Goal: Task Accomplishment & Management: Manage account settings

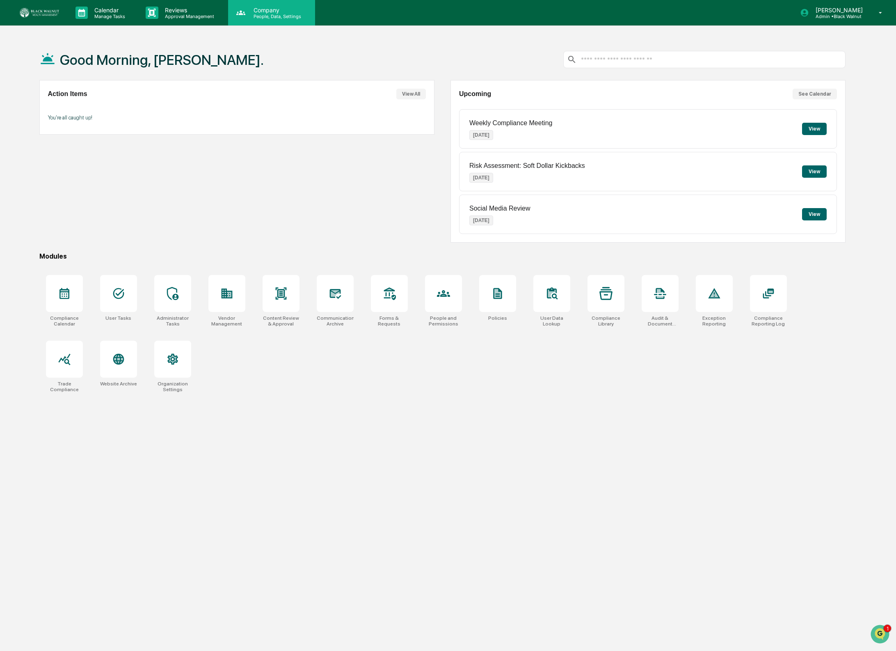
click at [258, 17] on p "People, Data, Settings" at bounding box center [276, 17] width 58 height 6
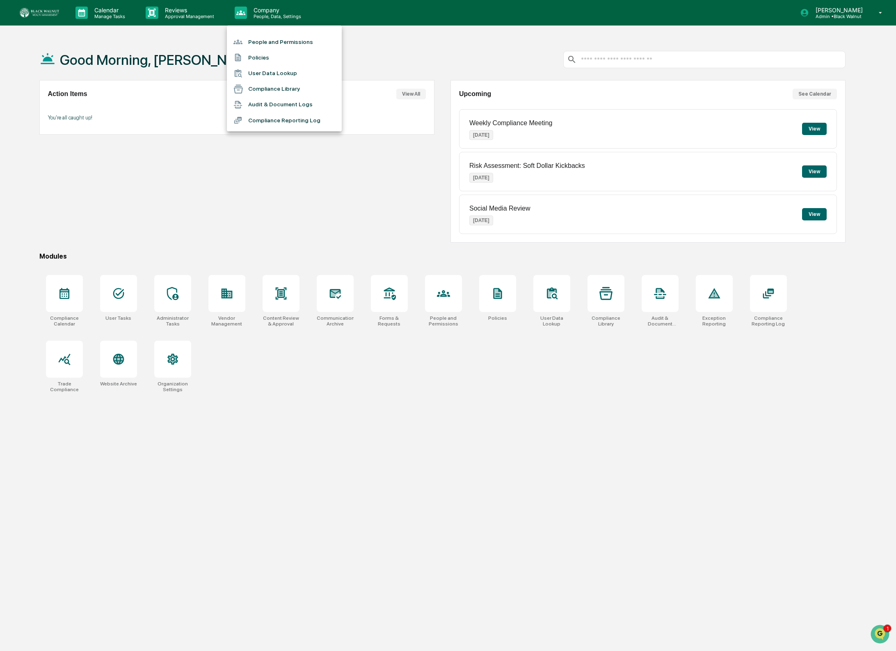
click at [503, 76] on div at bounding box center [448, 325] width 896 height 651
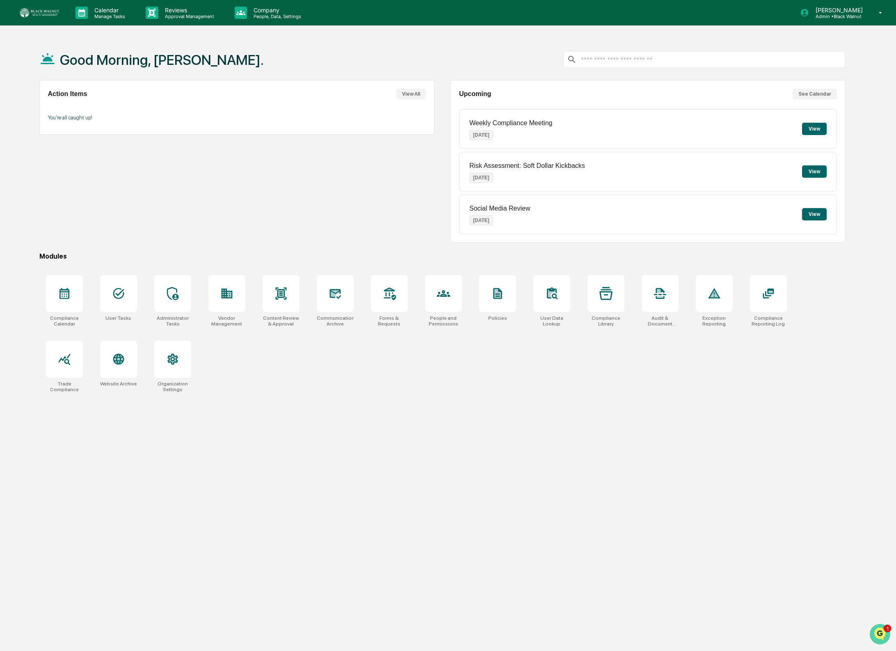
click at [873, 632] on img "Open customer support" at bounding box center [880, 634] width 21 height 16
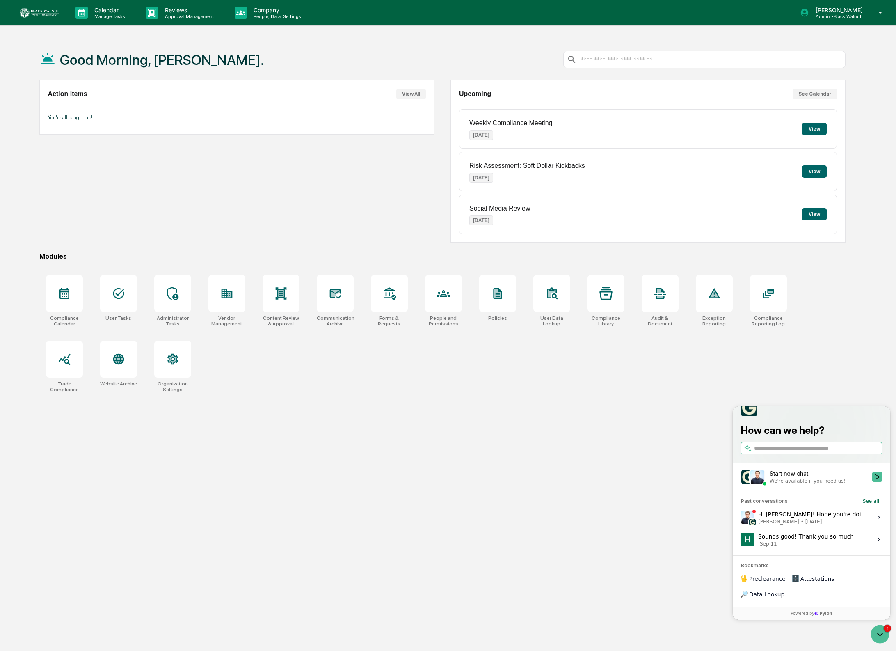
click at [814, 525] on span "[DATE]" at bounding box center [813, 521] width 17 height 7
click at [741, 517] on button "View issue" at bounding box center [741, 517] width 0 height 0
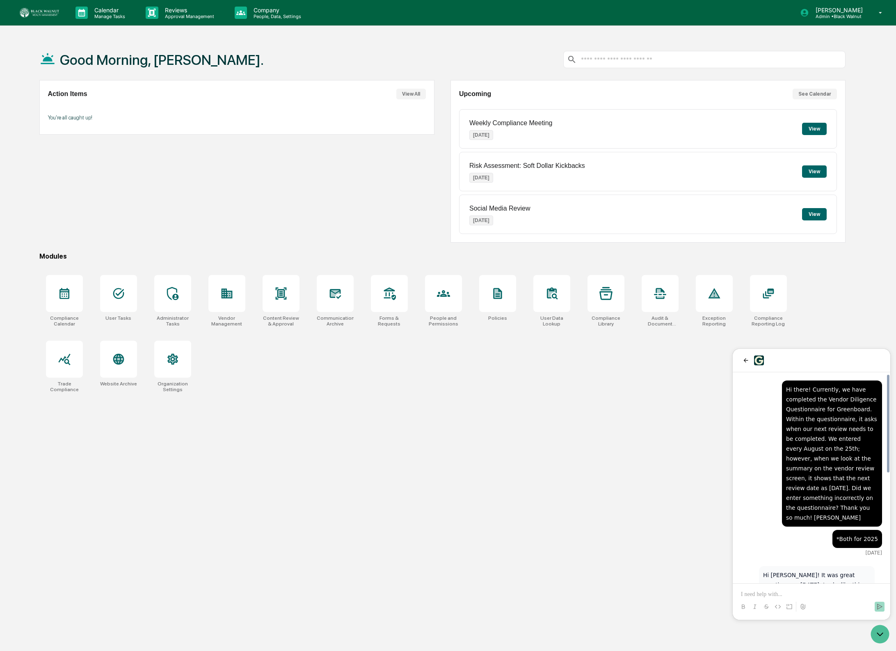
scroll to position [234, 0]
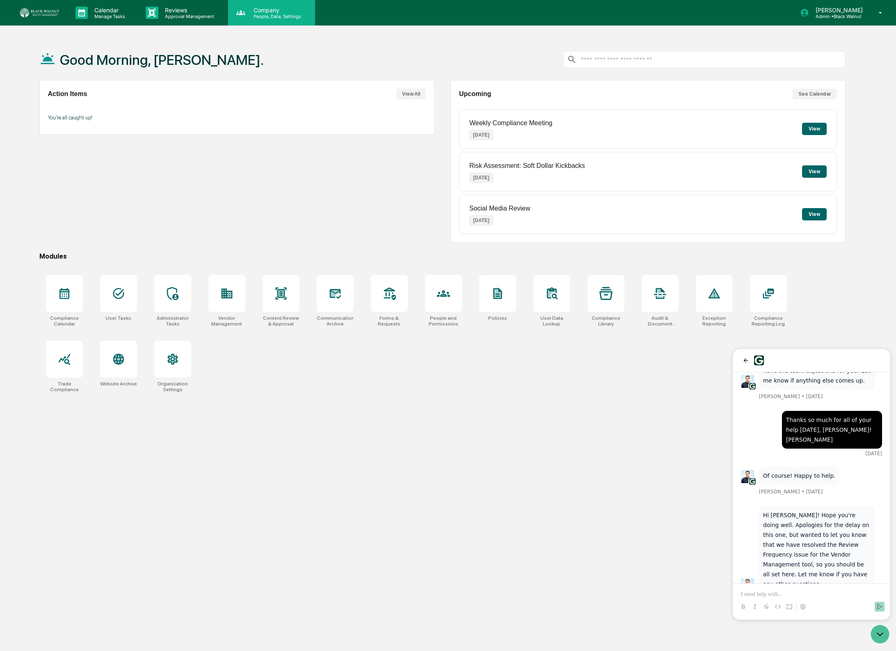
click at [276, 15] on p "People, Data, Settings" at bounding box center [276, 17] width 58 height 6
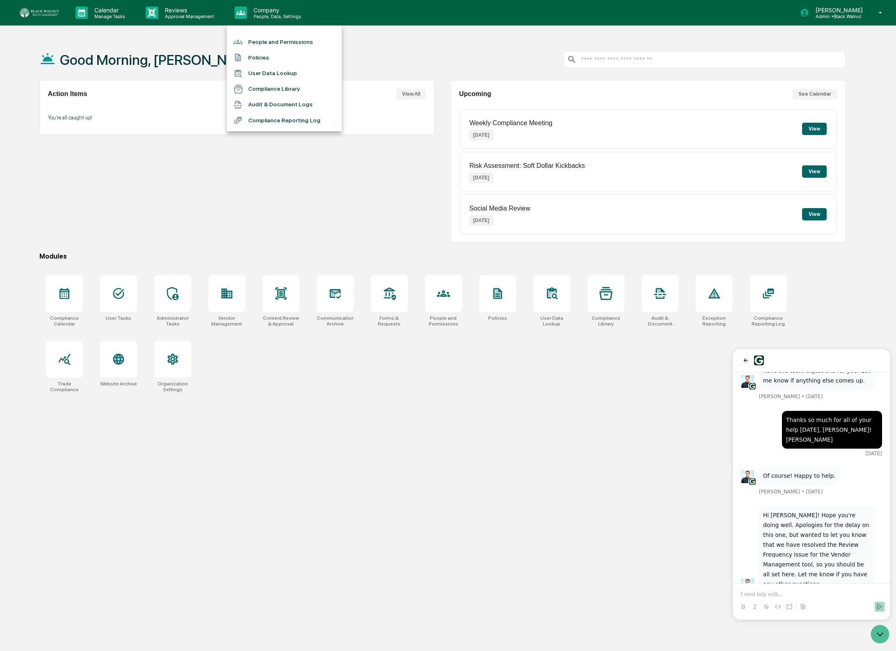
click at [81, 19] on div at bounding box center [448, 325] width 896 height 651
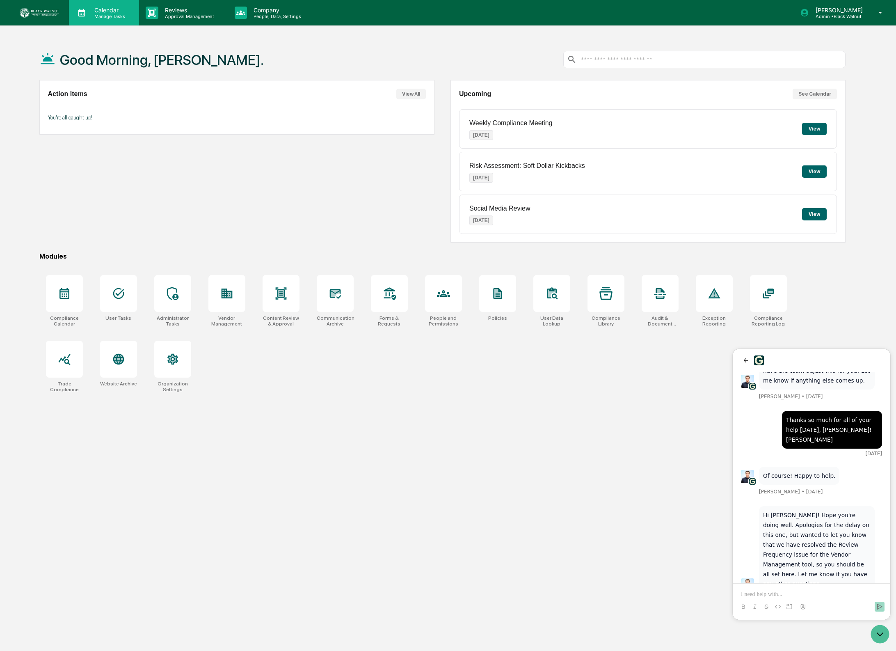
click at [89, 16] on p "Manage Tasks" at bounding box center [108, 17] width 41 height 6
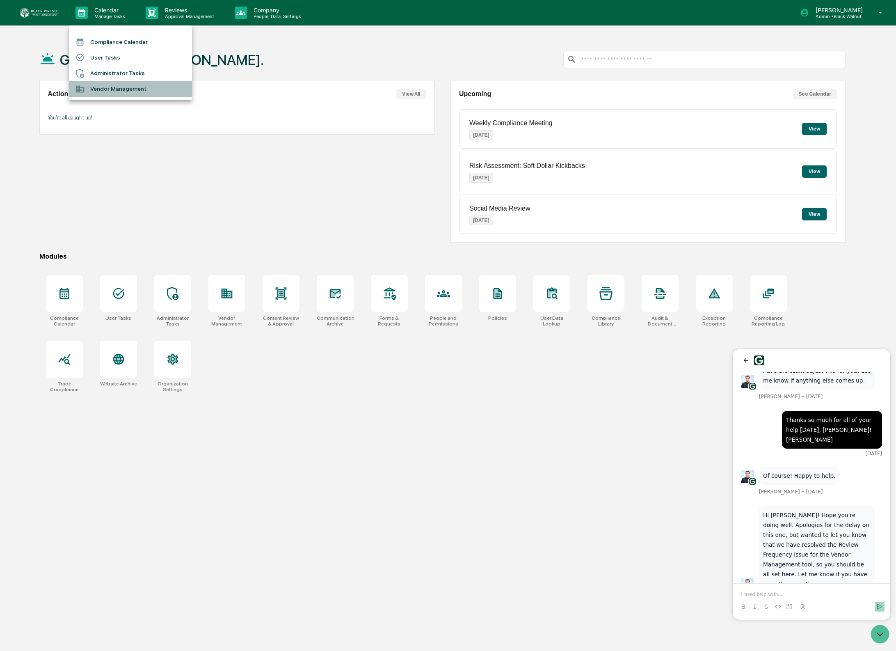
click at [156, 92] on li "Vendor Management" at bounding box center [130, 89] width 123 height 16
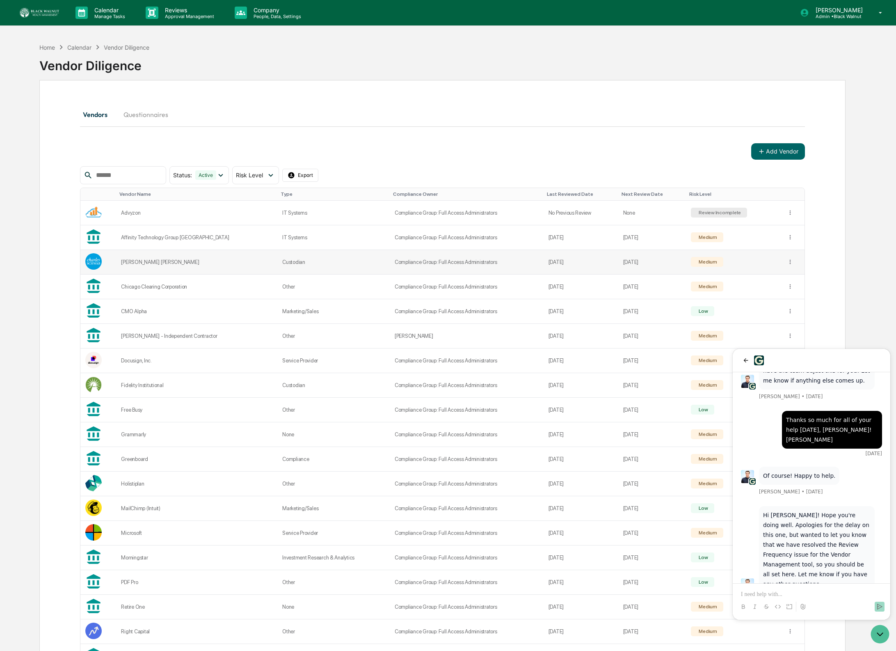
scroll to position [71, 0]
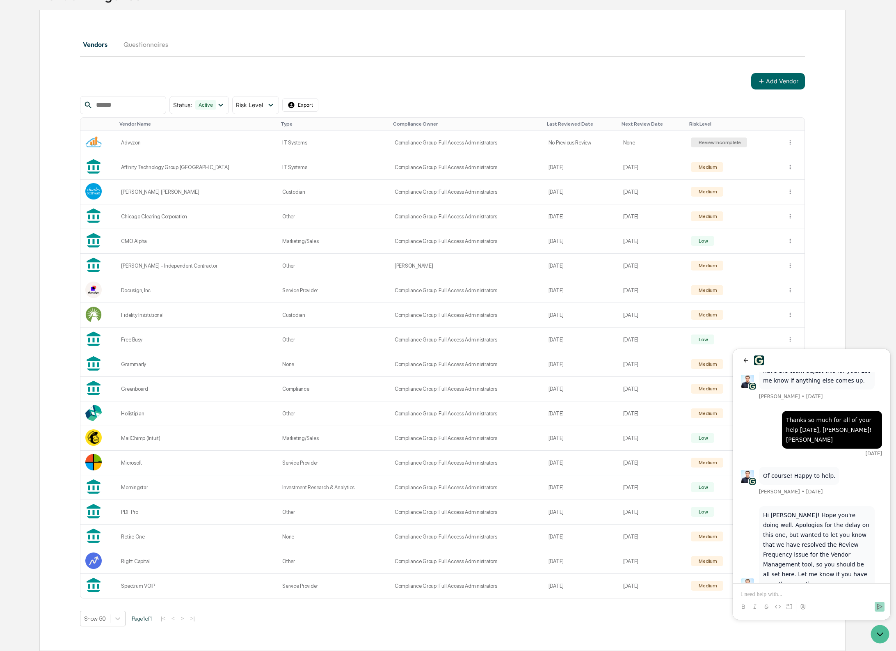
click at [824, 591] on p at bounding box center [811, 594] width 141 height 8
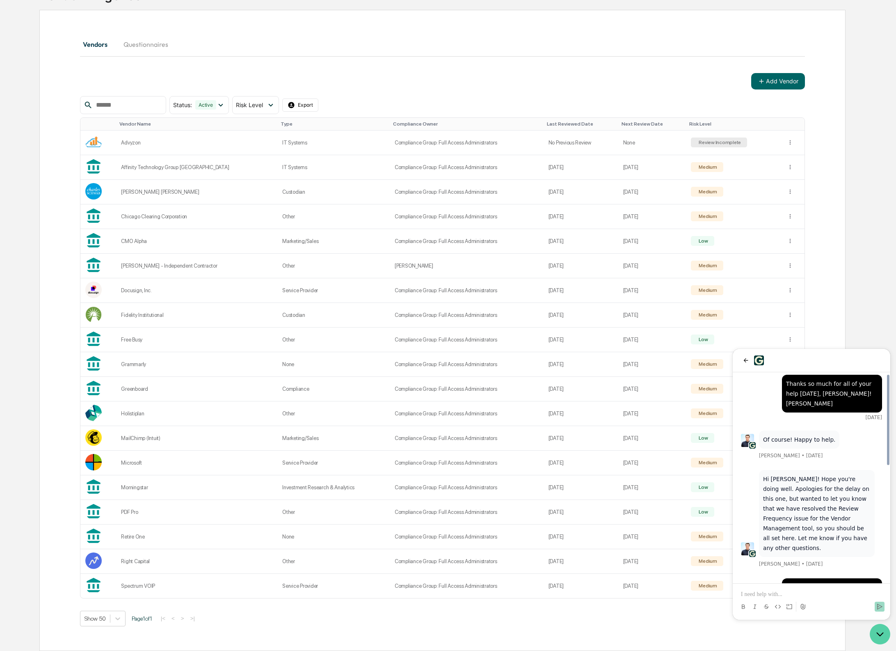
drag, startPoint x: 879, startPoint y: 632, endPoint x: 881, endPoint y: 628, distance: 4.8
click at [879, 632] on icon "Open customer support" at bounding box center [880, 634] width 21 height 21
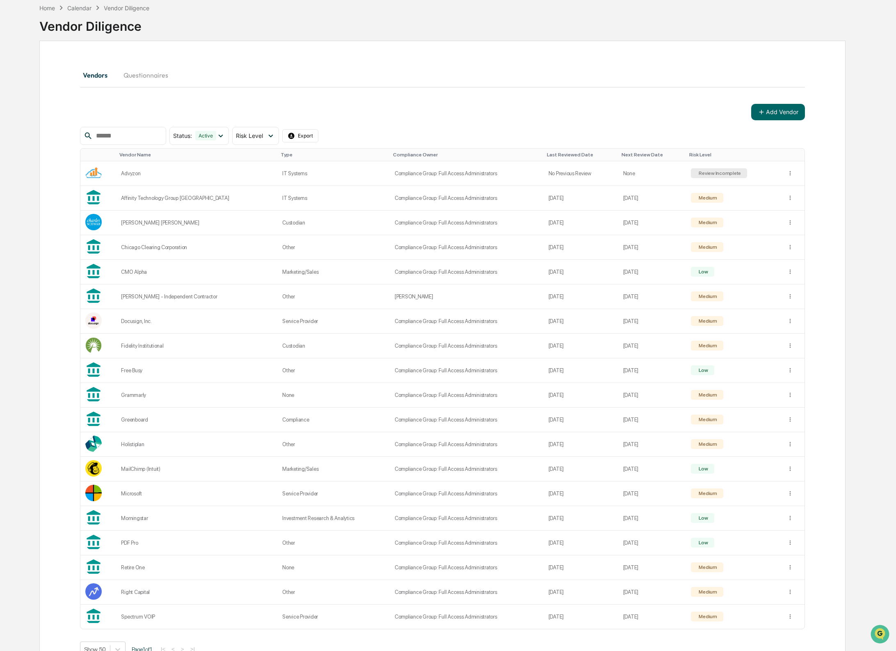
scroll to position [71, 0]
